Goal: Find specific page/section: Find specific page/section

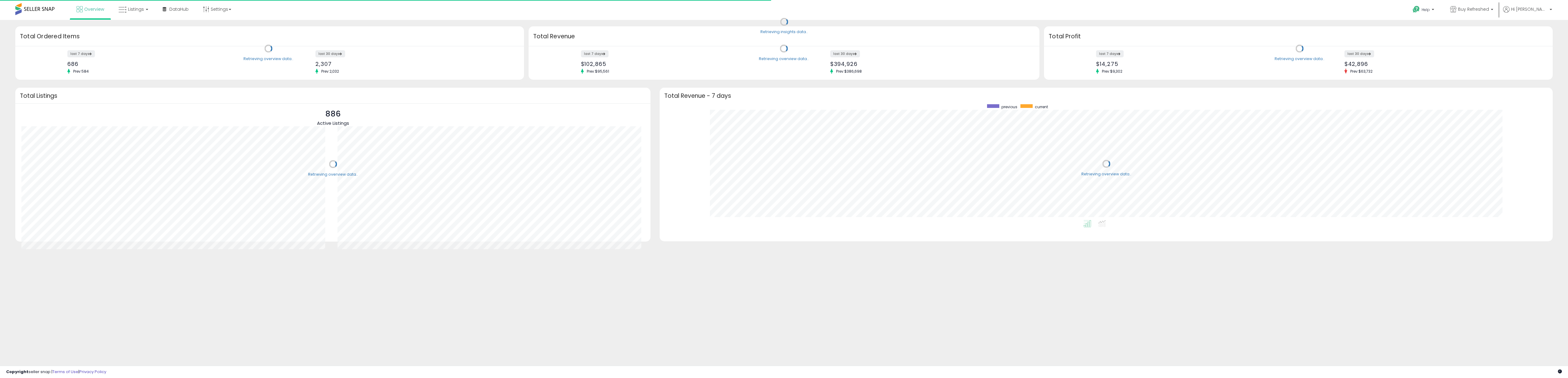
scroll to position [115, 881]
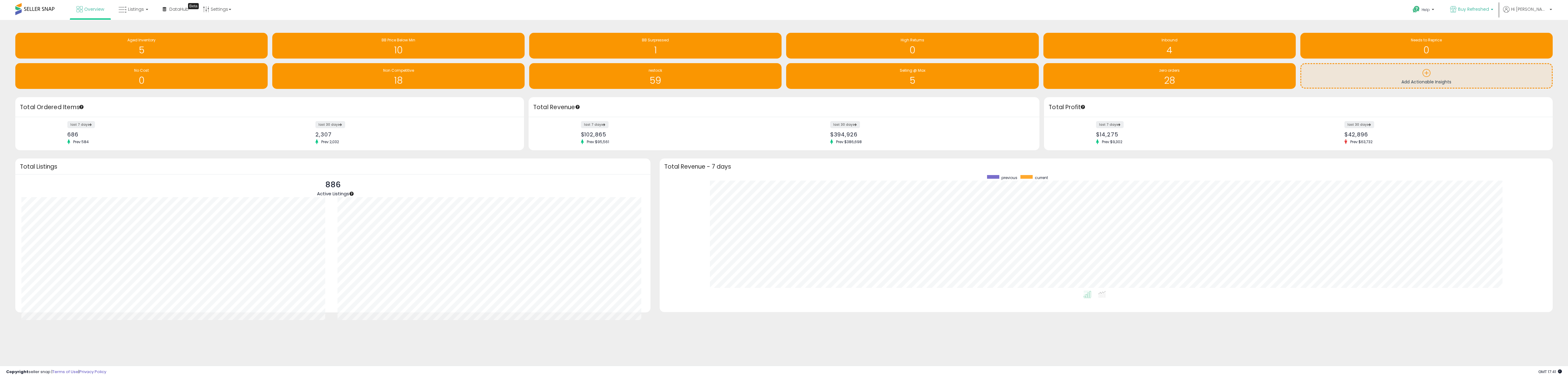
click at [1482, 9] on span "Buy Refreshed" at bounding box center [1474, 9] width 31 height 6
click at [1446, 45] on span "Buy Refreshed CA" at bounding box center [1427, 43] width 40 height 5
